Goal: Task Accomplishment & Management: Use online tool/utility

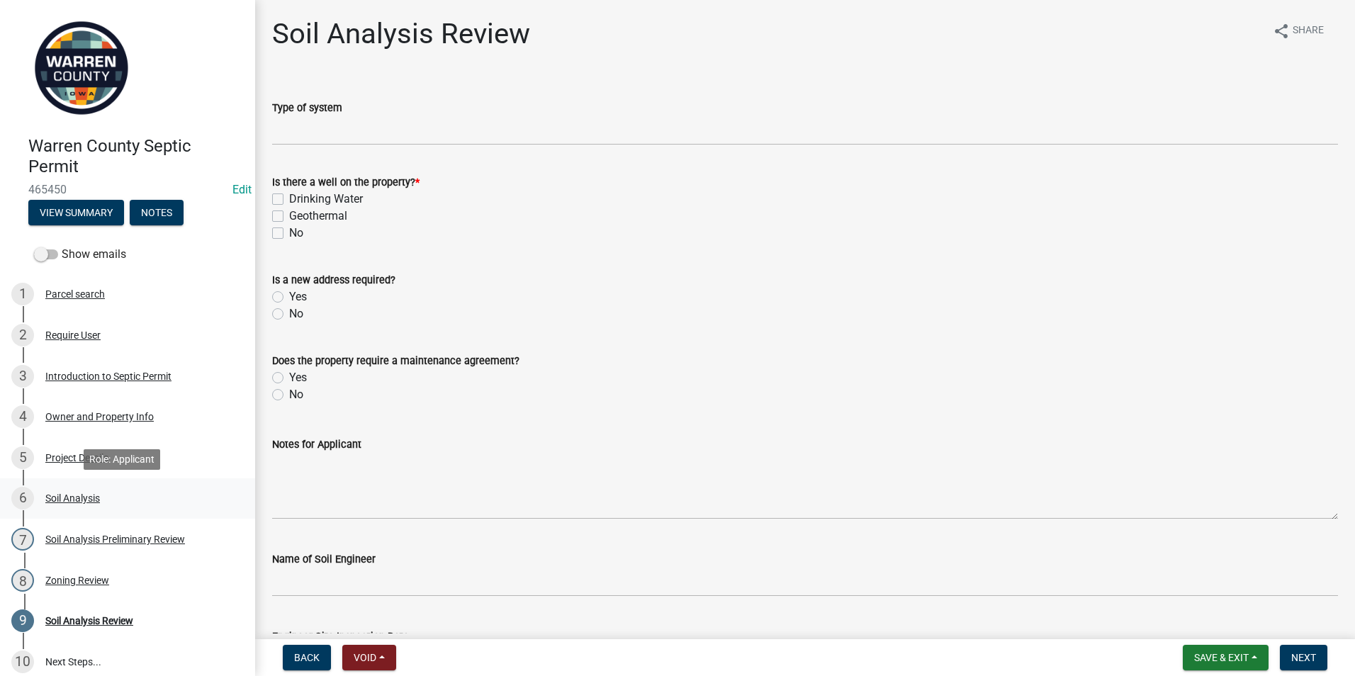
click at [84, 495] on div "Soil Analysis" at bounding box center [72, 498] width 55 height 10
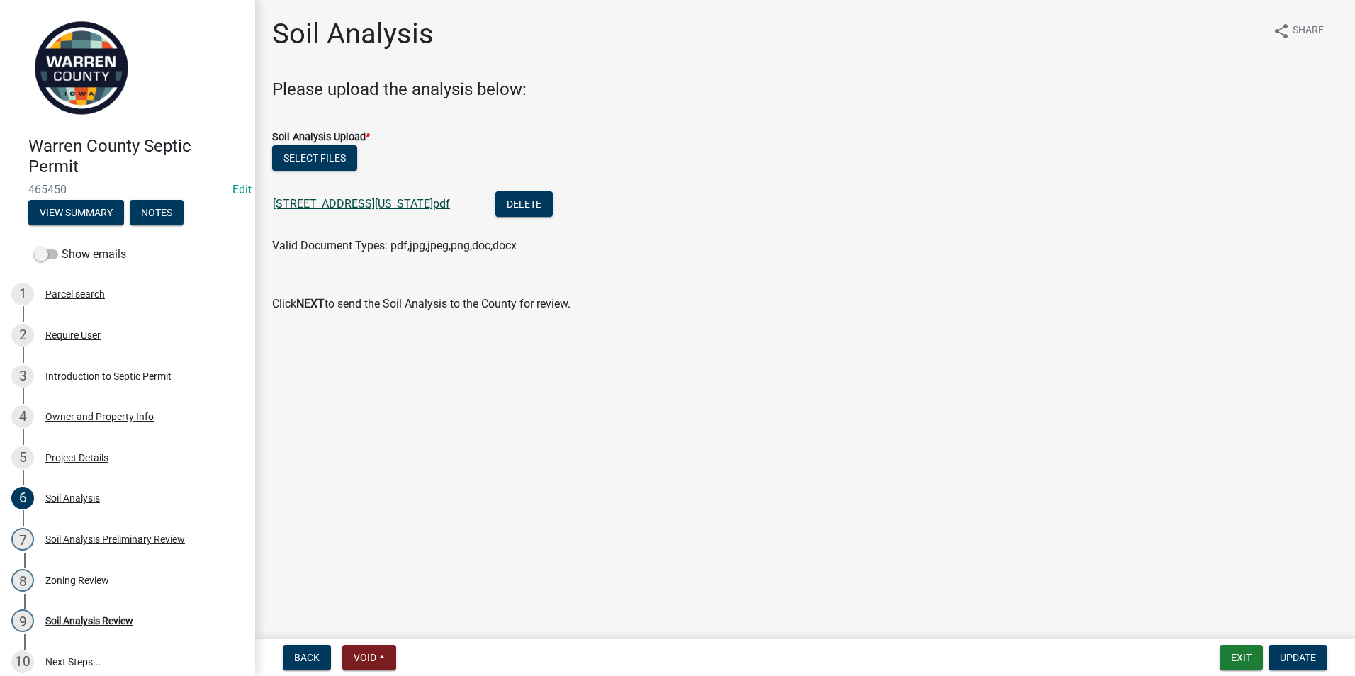
click at [321, 207] on link "[STREET_ADDRESS][US_STATE]pdf" at bounding box center [361, 203] width 177 height 13
drag, startPoint x: 967, startPoint y: 308, endPoint x: 954, endPoint y: 323, distance: 20.1
click at [967, 308] on p "Click NEXT to send the Soil Analysis to the County for review." at bounding box center [805, 304] width 1066 height 17
click at [330, 201] on link "[STREET_ADDRESS][US_STATE]pdf" at bounding box center [361, 203] width 177 height 13
